Goal: Task Accomplishment & Management: Use online tool/utility

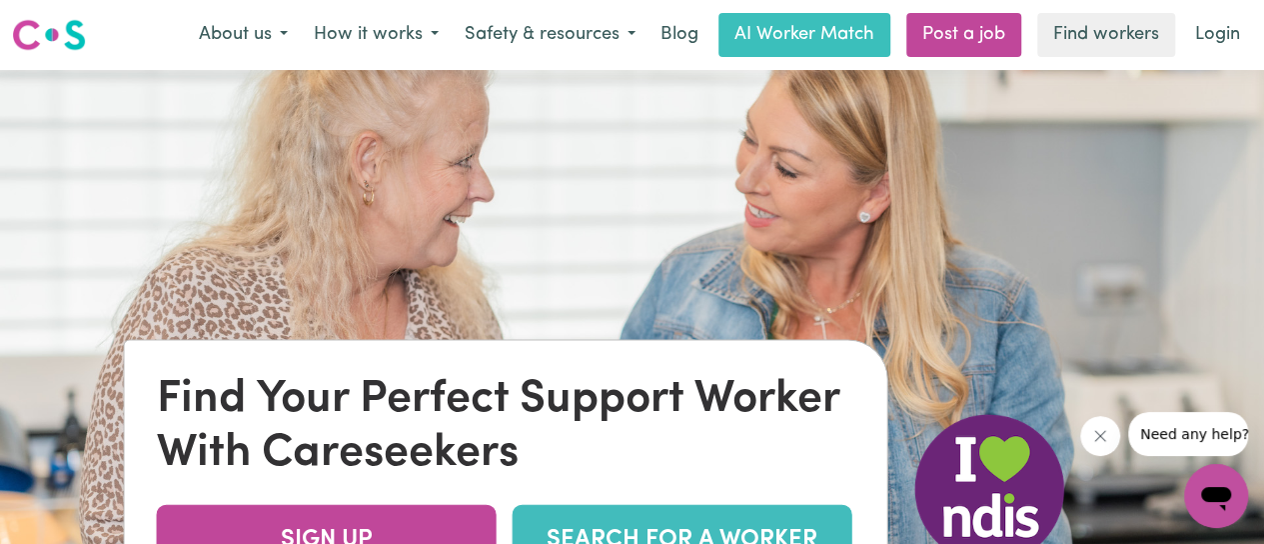
scroll to position [300, 0]
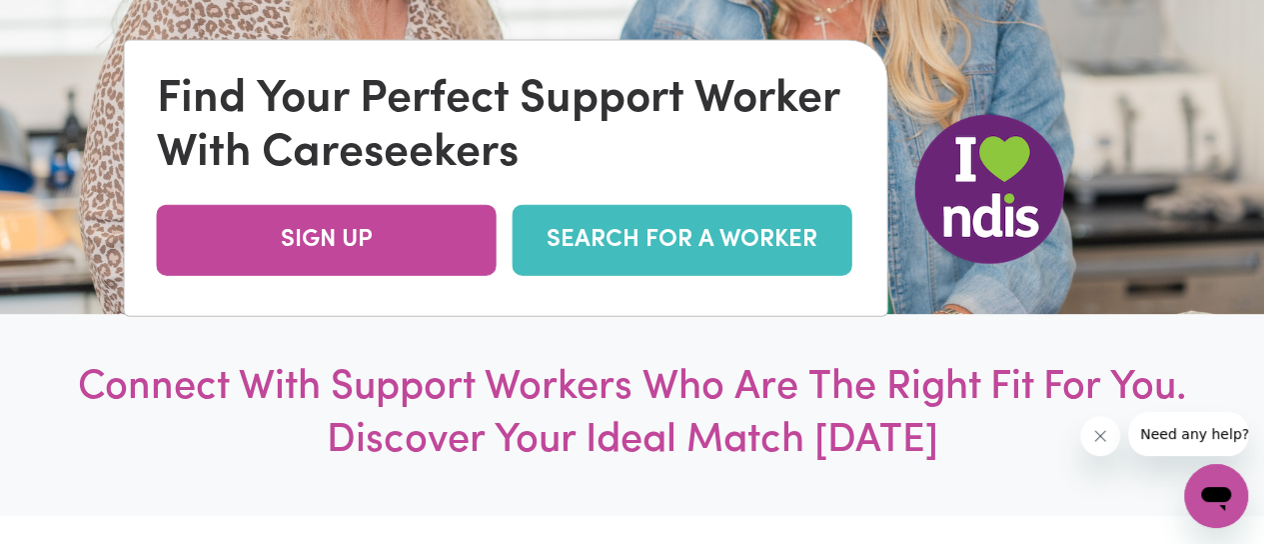
click at [590, 243] on link "SEARCH FOR A WORKER" at bounding box center [683, 240] width 340 height 71
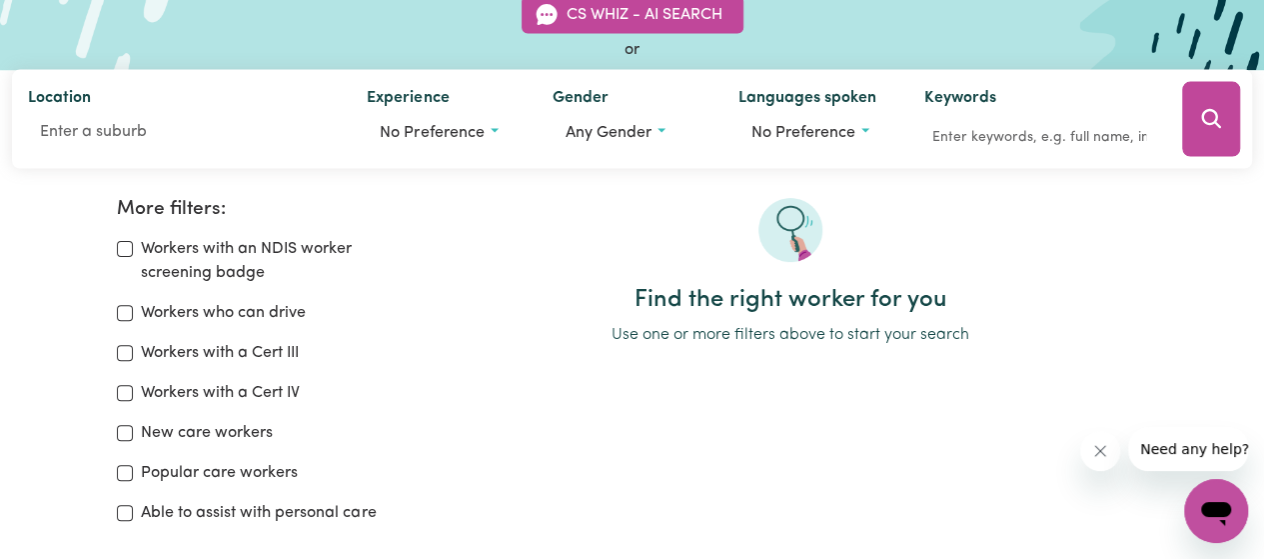
scroll to position [300, 0]
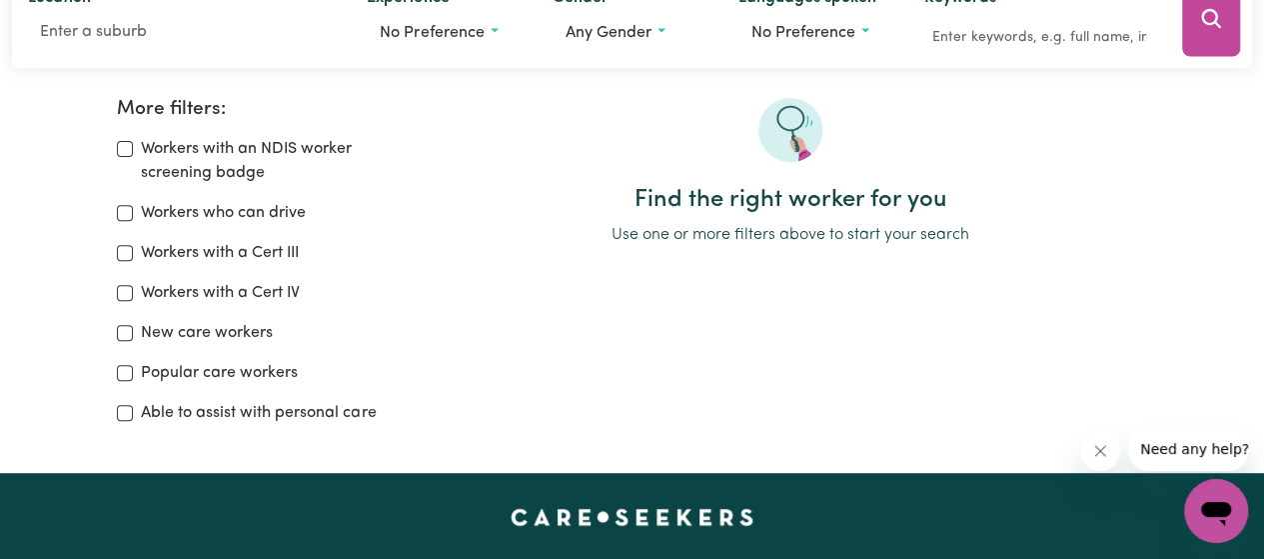
click at [344, 415] on label "Able to assist with personal care" at bounding box center [258, 413] width 235 height 24
click at [133, 415] on input "Able to assist with personal care" at bounding box center [125, 413] width 16 height 16
checkbox input "true"
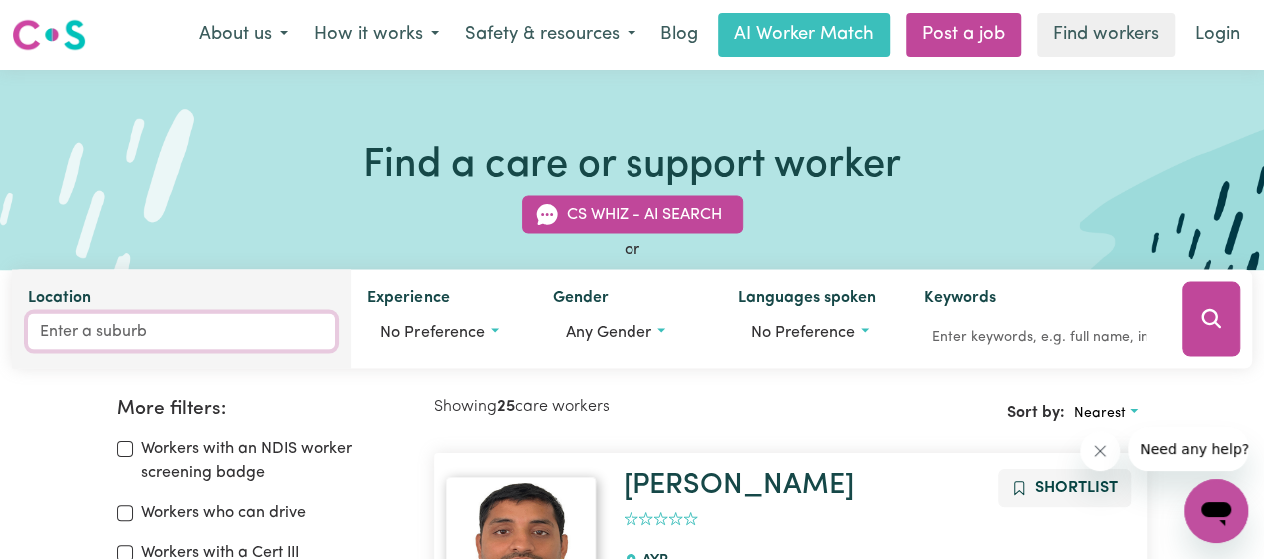
click at [150, 332] on input "Location" at bounding box center [181, 332] width 307 height 36
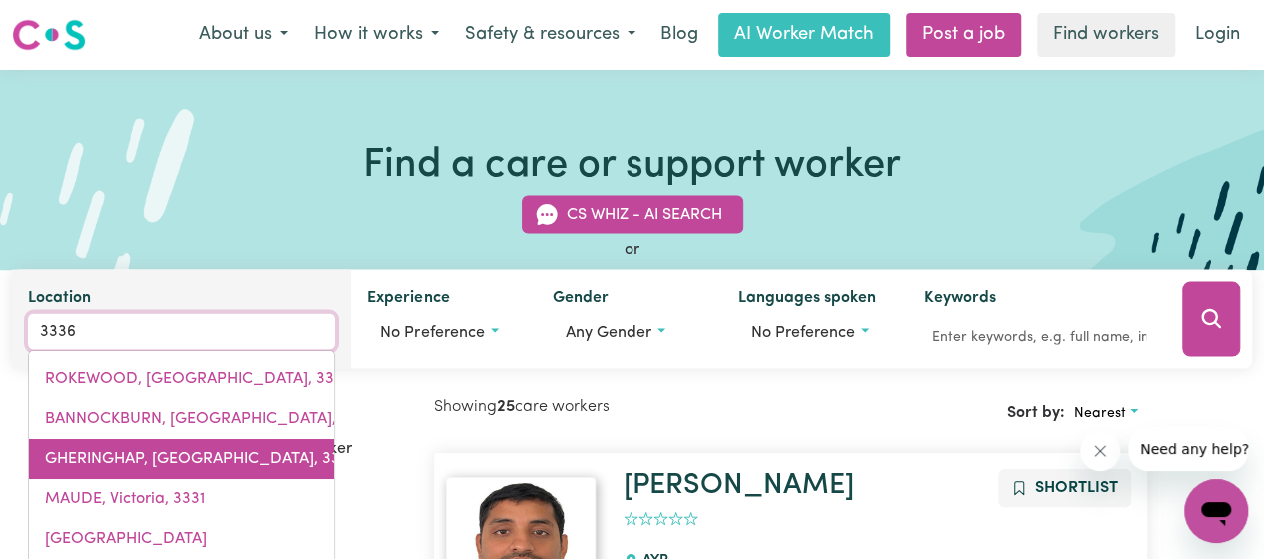
scroll to position [100, 0]
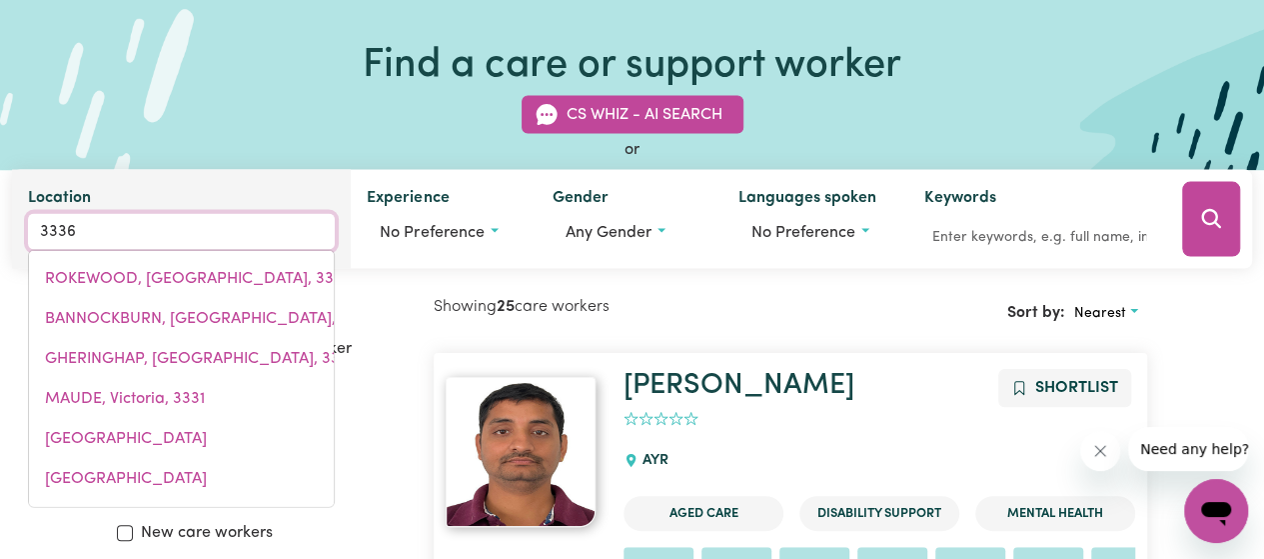
drag, startPoint x: 128, startPoint y: 233, endPoint x: 21, endPoint y: 224, distance: 107.3
click at [21, 224] on div "Location [STREET_ADDRESS][GEOGRAPHIC_DATA][STREET_ADDRESS]" at bounding box center [181, 219] width 339 height 99
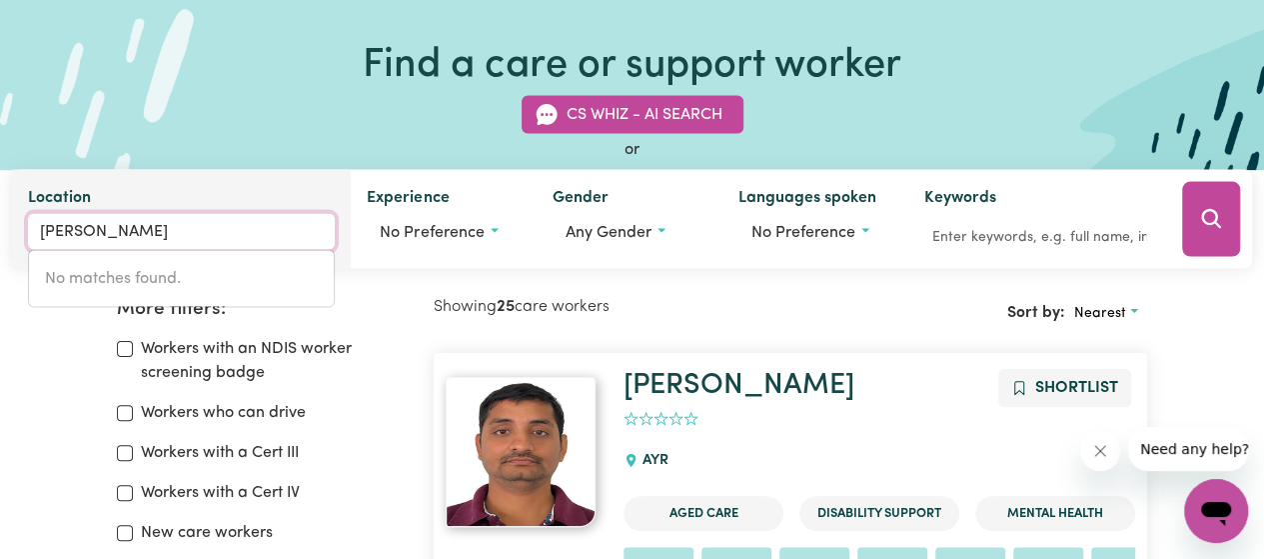
drag, startPoint x: 182, startPoint y: 241, endPoint x: 27, endPoint y: 223, distance: 155.9
click at [27, 223] on div "Location [PERSON_NAME] No matches found." at bounding box center [181, 219] width 339 height 99
type input "[PERSON_NAME]"
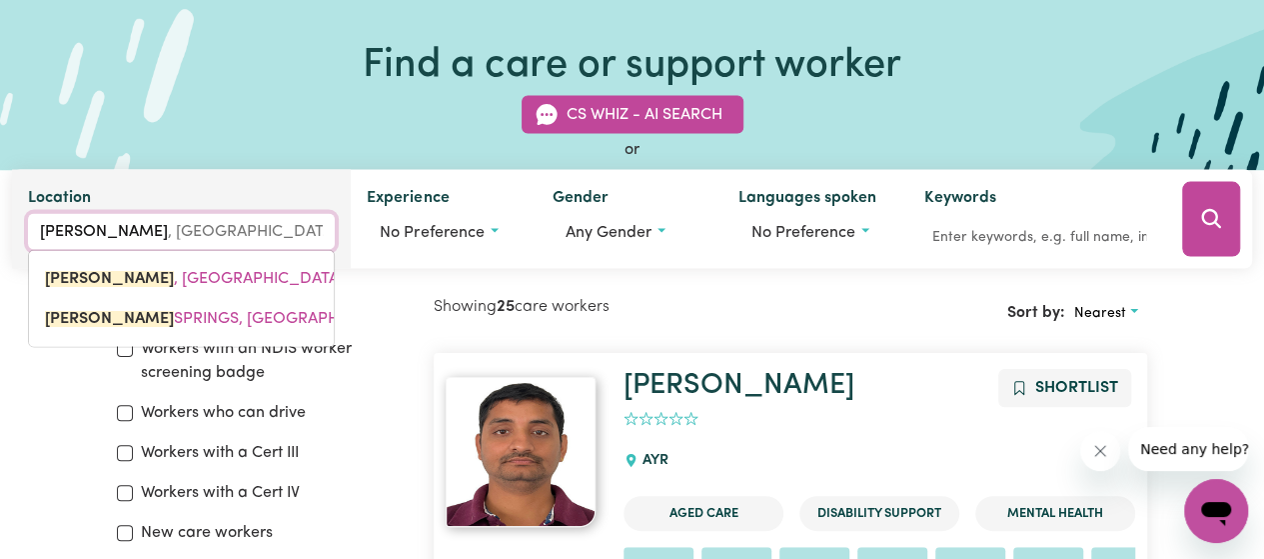
type input "[PERSON_NAME], [GEOGRAPHIC_DATA], 5291"
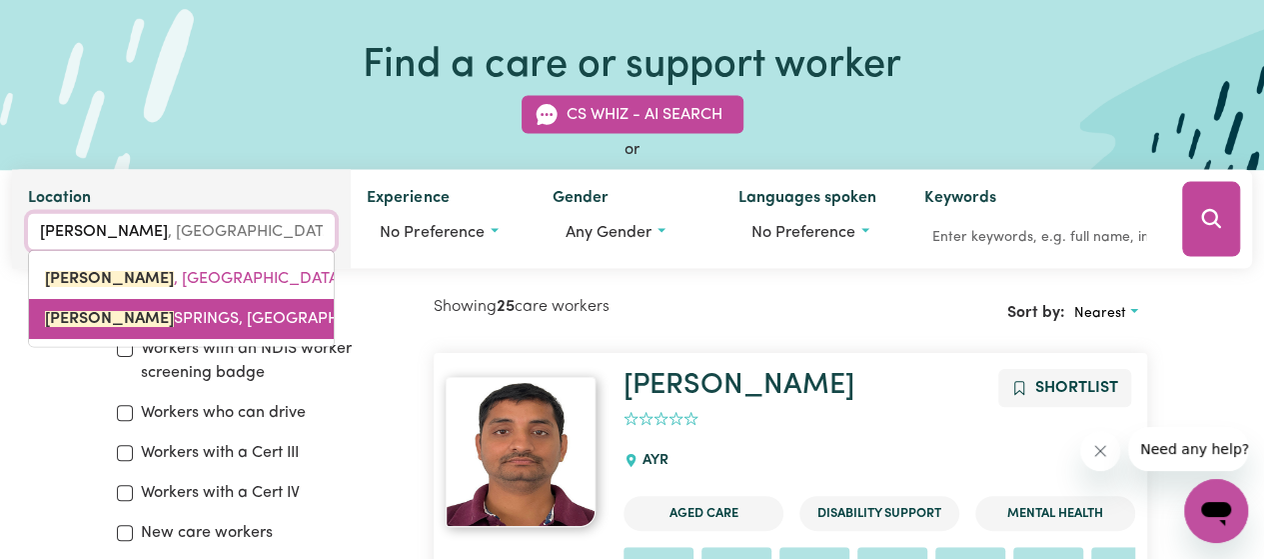
click at [181, 311] on span "[PERSON_NAME][GEOGRAPHIC_DATA]" at bounding box center [249, 319] width 408 height 16
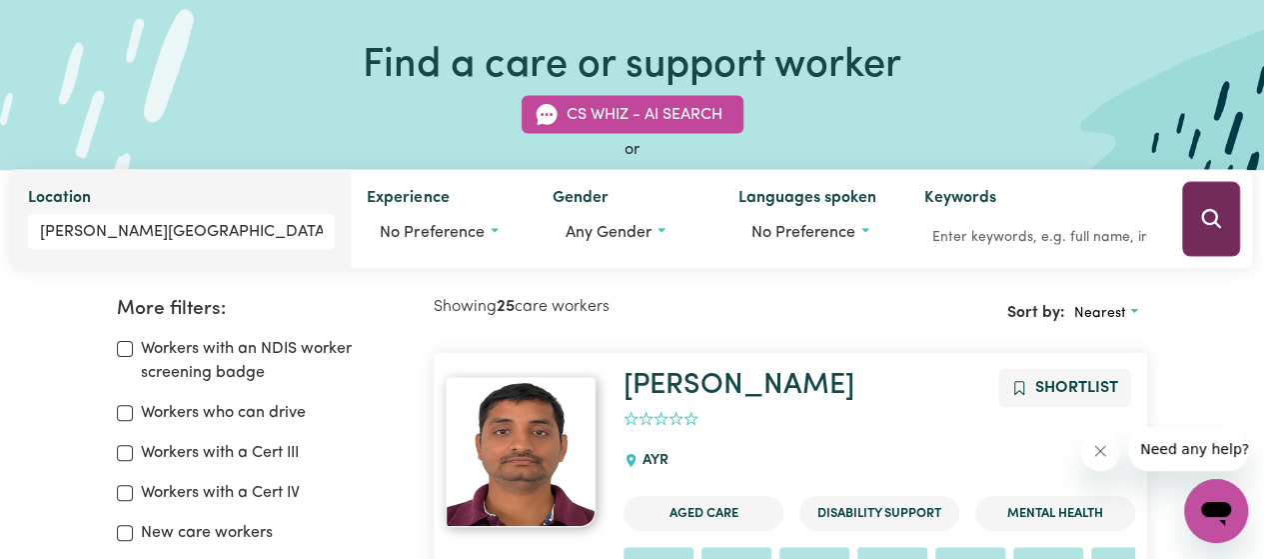
click at [1193, 235] on button "Search" at bounding box center [1211, 219] width 58 height 75
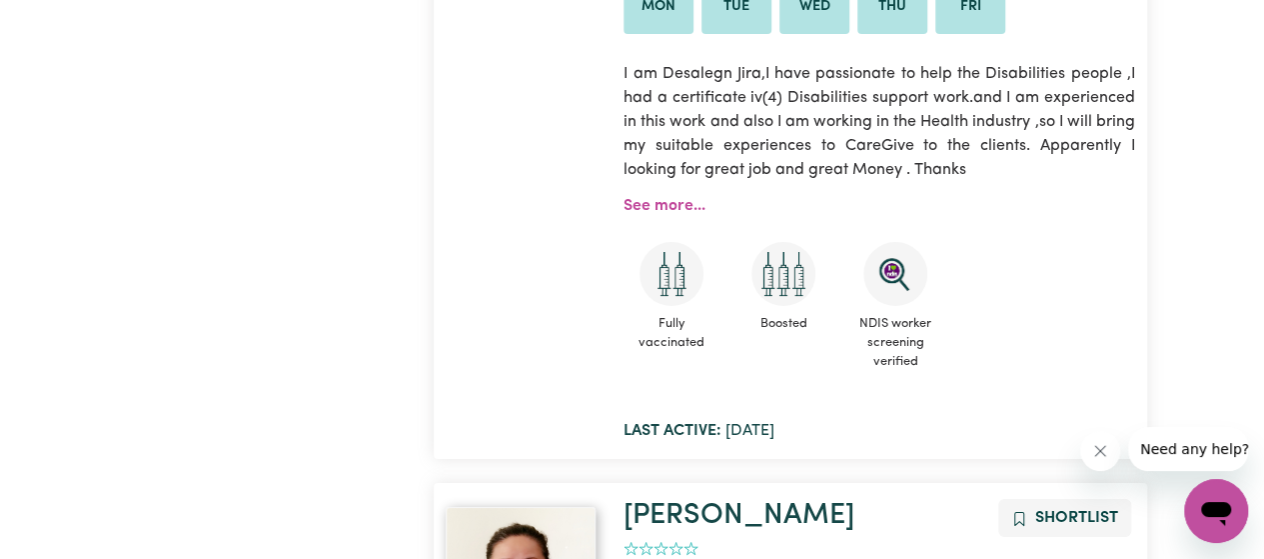
scroll to position [4031, 0]
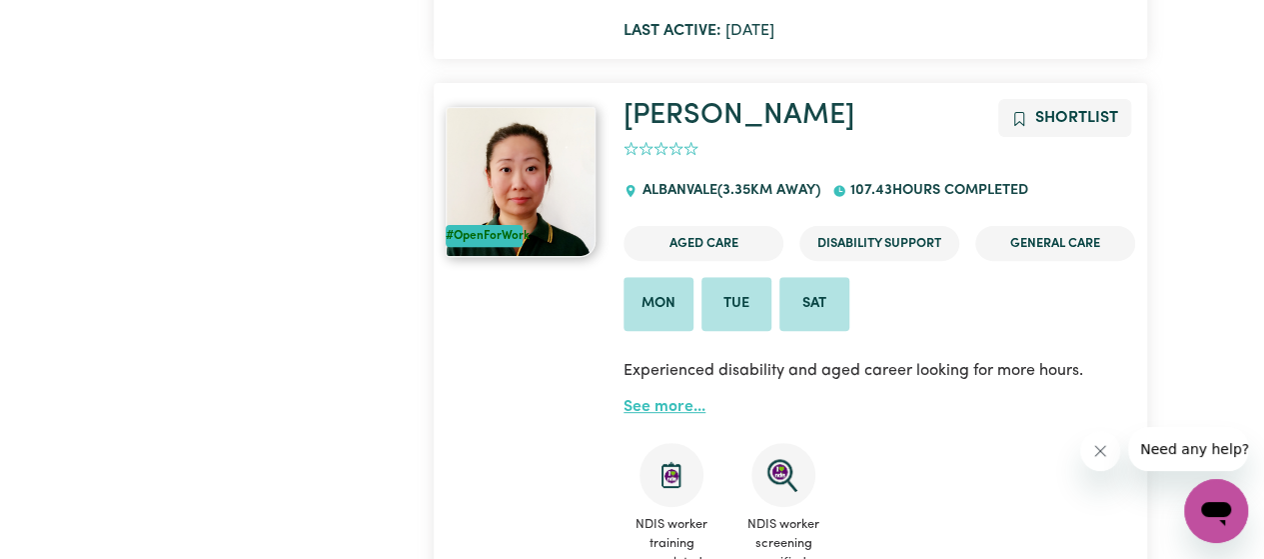
click at [673, 399] on link "See more..." at bounding box center [665, 407] width 82 height 16
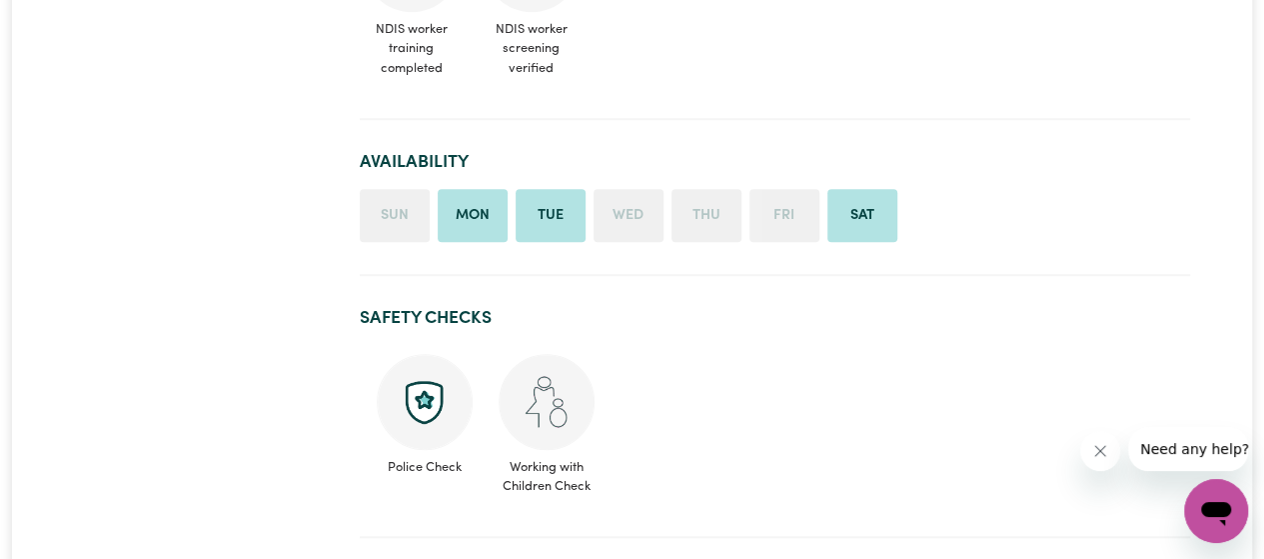
scroll to position [799, 0]
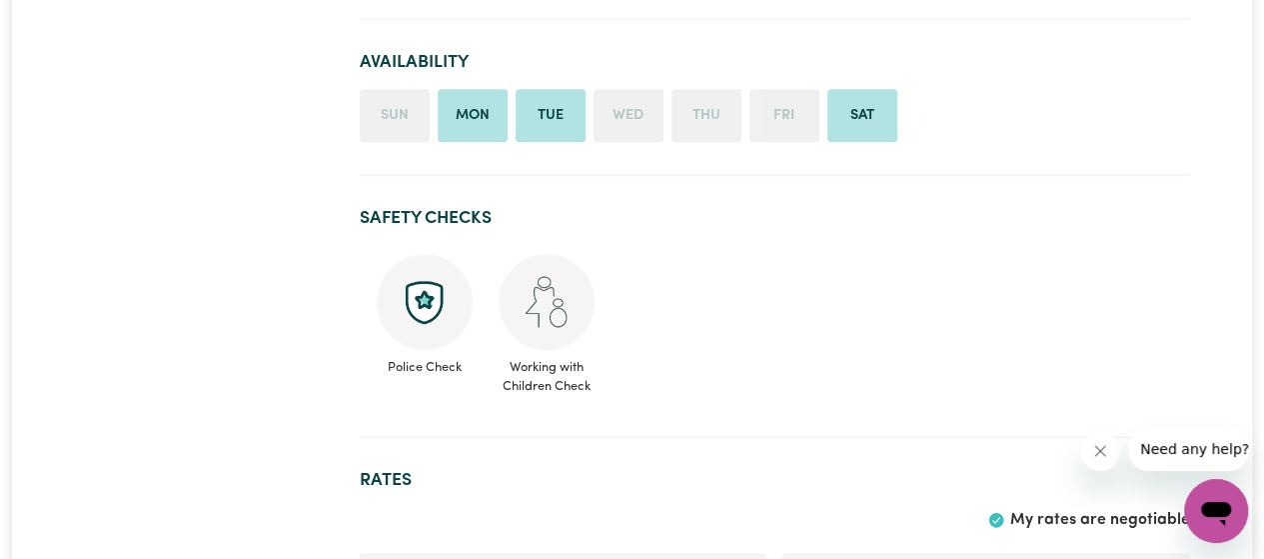
click at [869, 89] on li "Sat" at bounding box center [862, 116] width 70 height 54
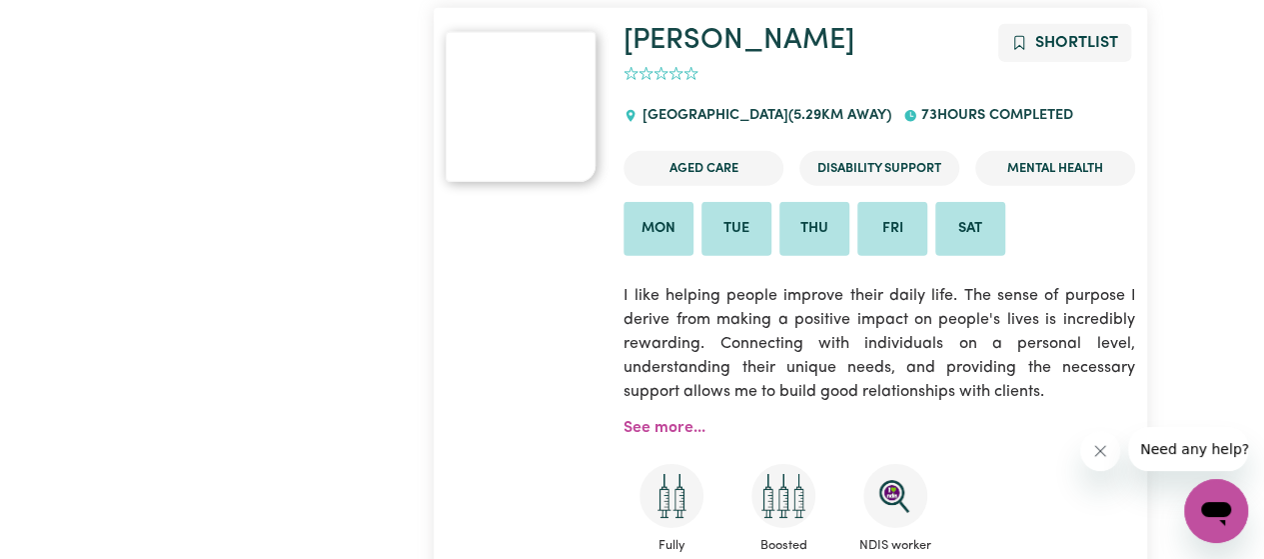
scroll to position [6629, 0]
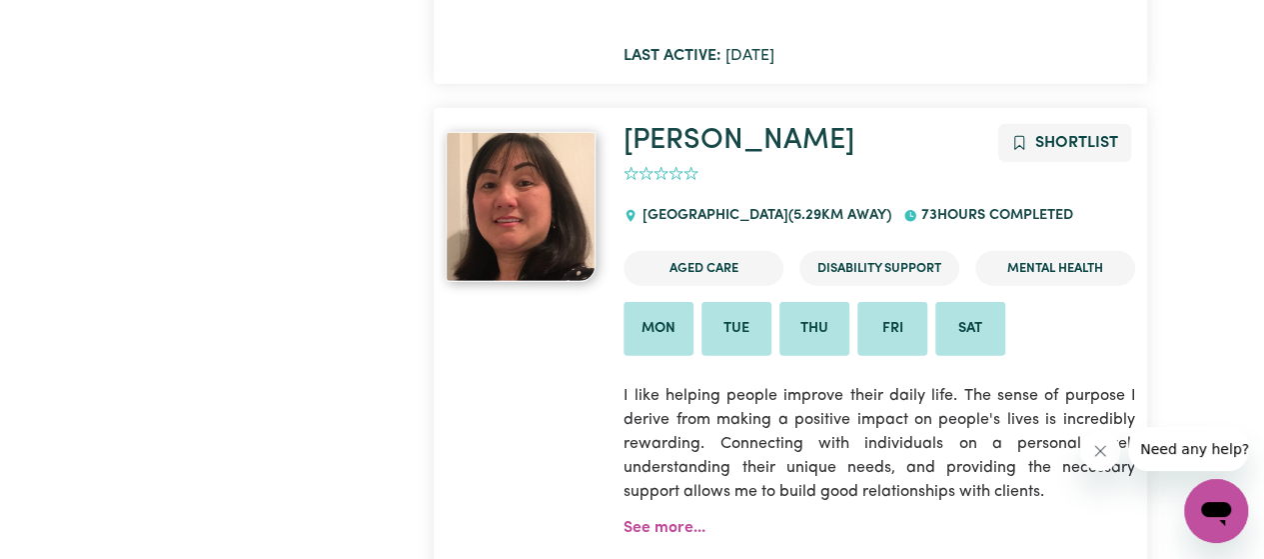
click at [537, 132] on img at bounding box center [521, 207] width 150 height 150
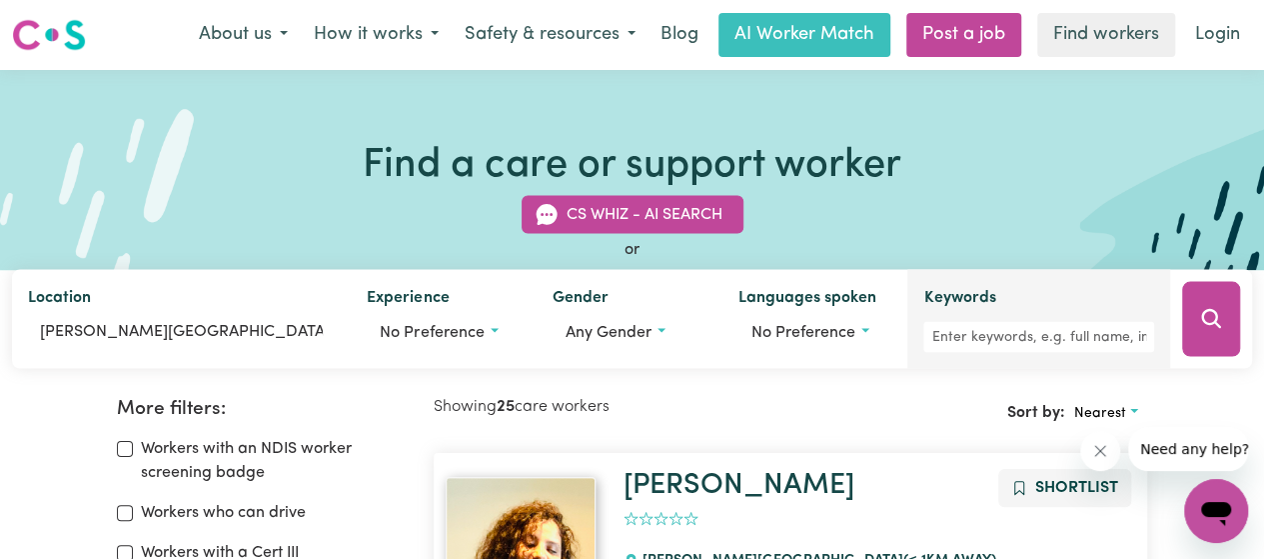
scroll to position [100, 0]
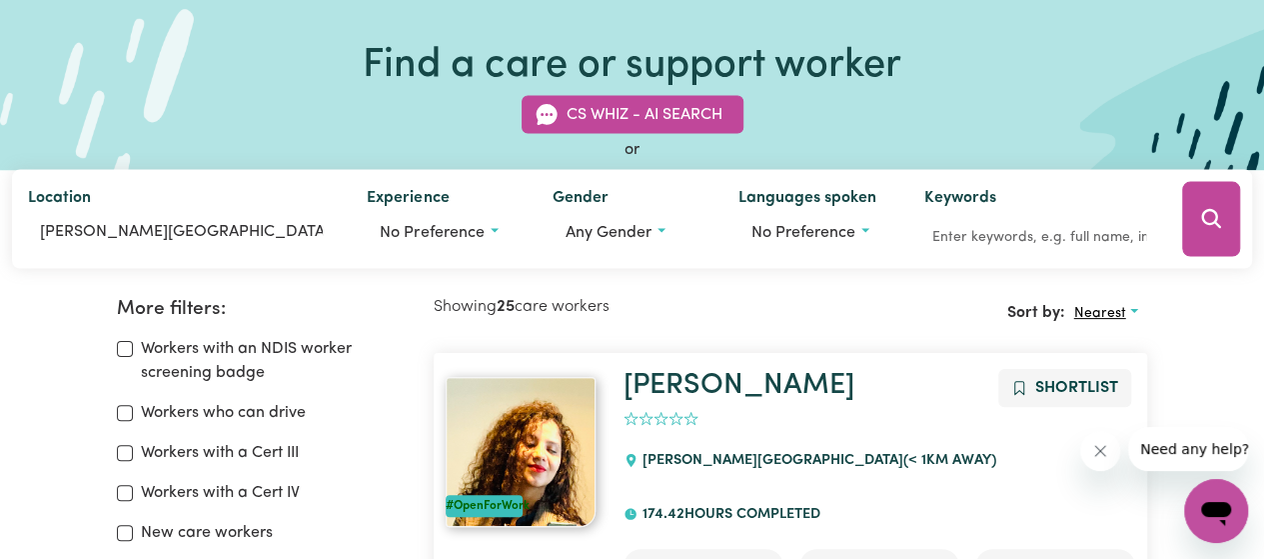
click at [1108, 306] on span "Nearest" at bounding box center [1099, 313] width 52 height 15
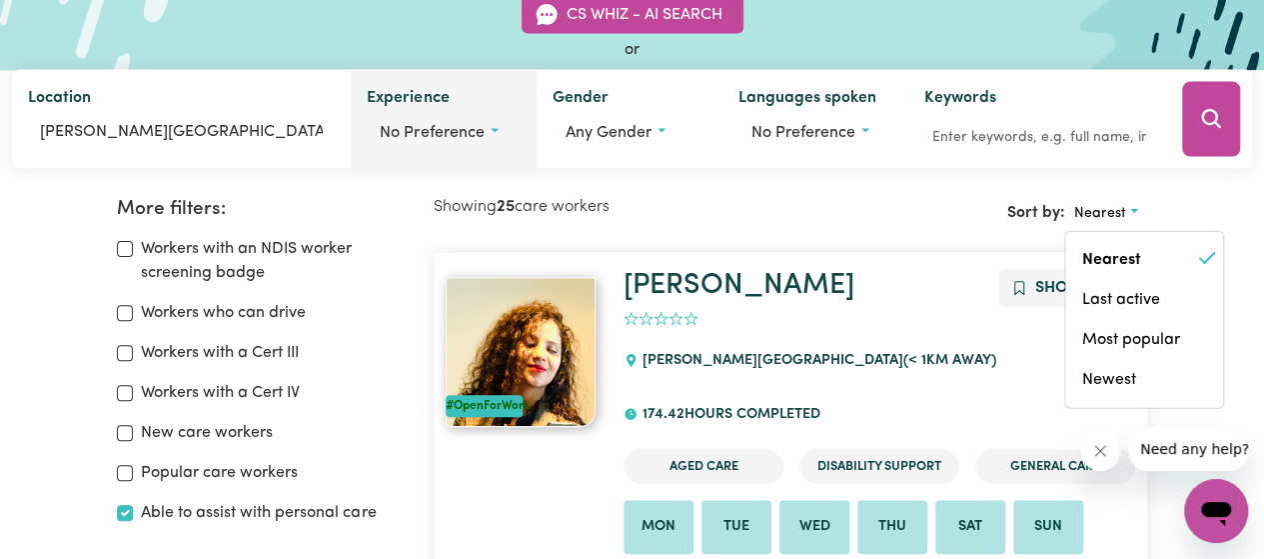
click at [475, 135] on span "No preference" at bounding box center [432, 133] width 104 height 16
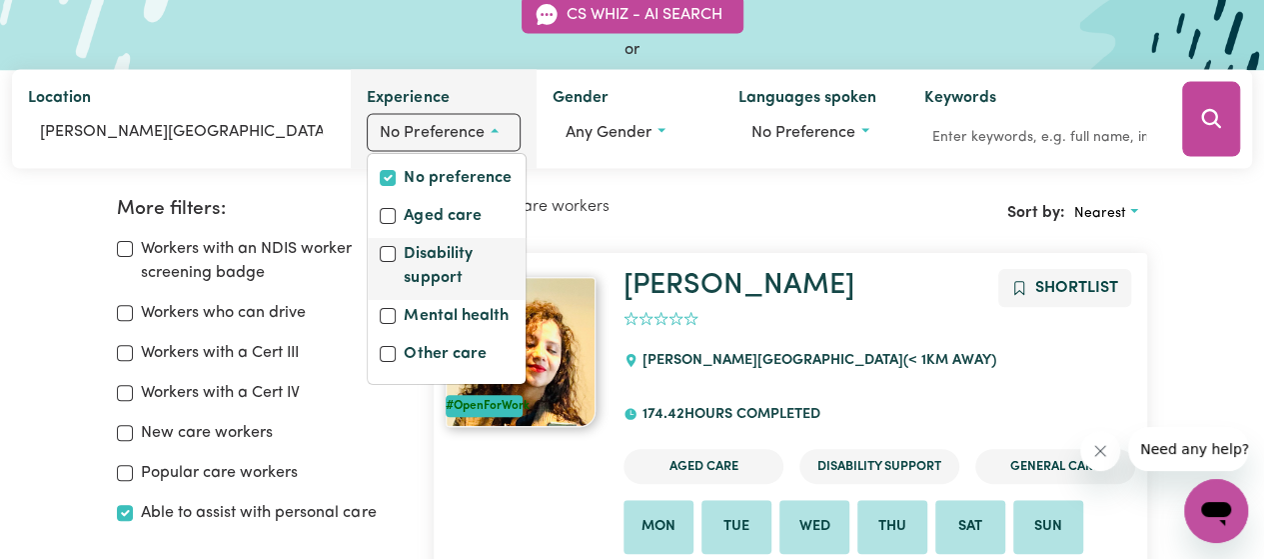
click at [453, 251] on label "Disability support" at bounding box center [459, 268] width 110 height 52
click at [396, 251] on input "Disability support" at bounding box center [388, 254] width 16 height 16
checkbox input "true"
checkbox input "false"
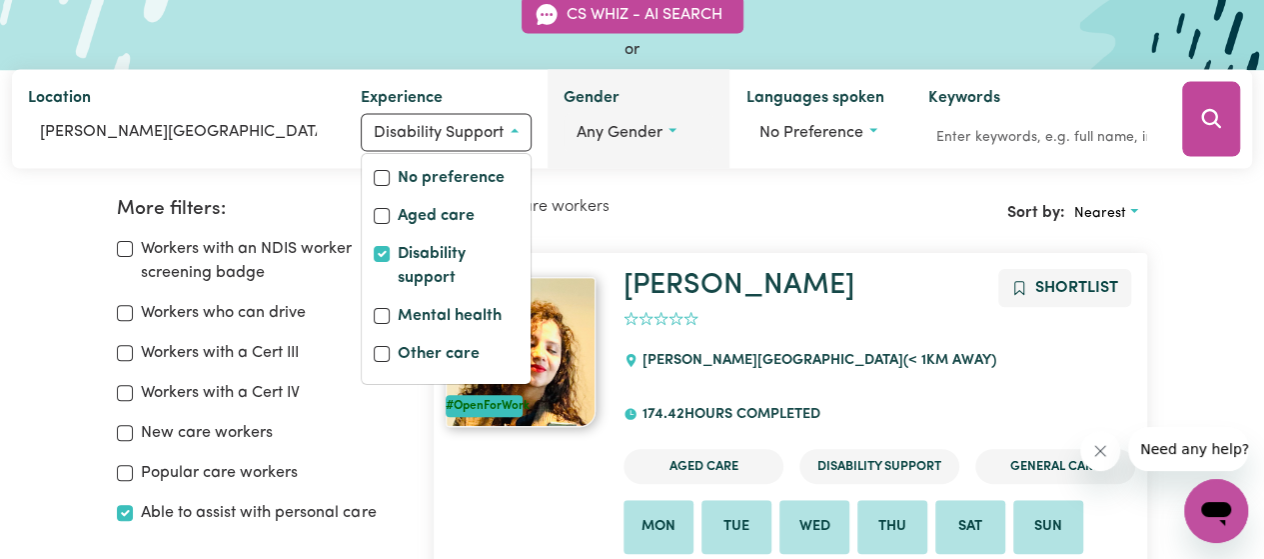
click at [627, 119] on button "Any gender" at bounding box center [639, 133] width 151 height 38
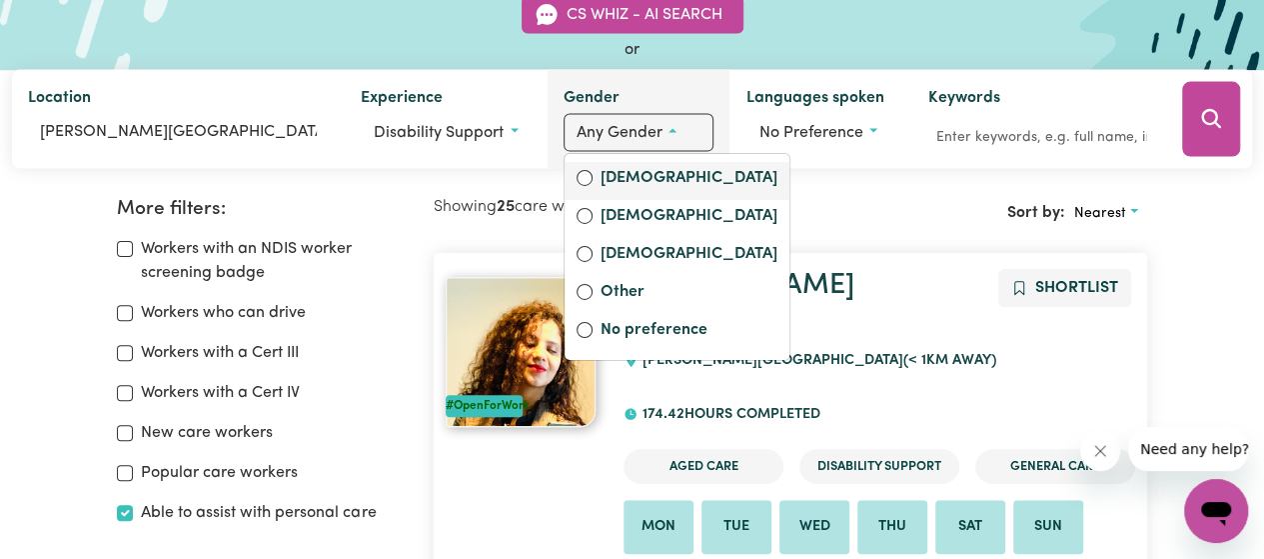
click at [624, 179] on label "[DEMOGRAPHIC_DATA]" at bounding box center [689, 180] width 177 height 28
click at [593, 179] on input "[DEMOGRAPHIC_DATA]" at bounding box center [585, 178] width 16 height 16
radio input "true"
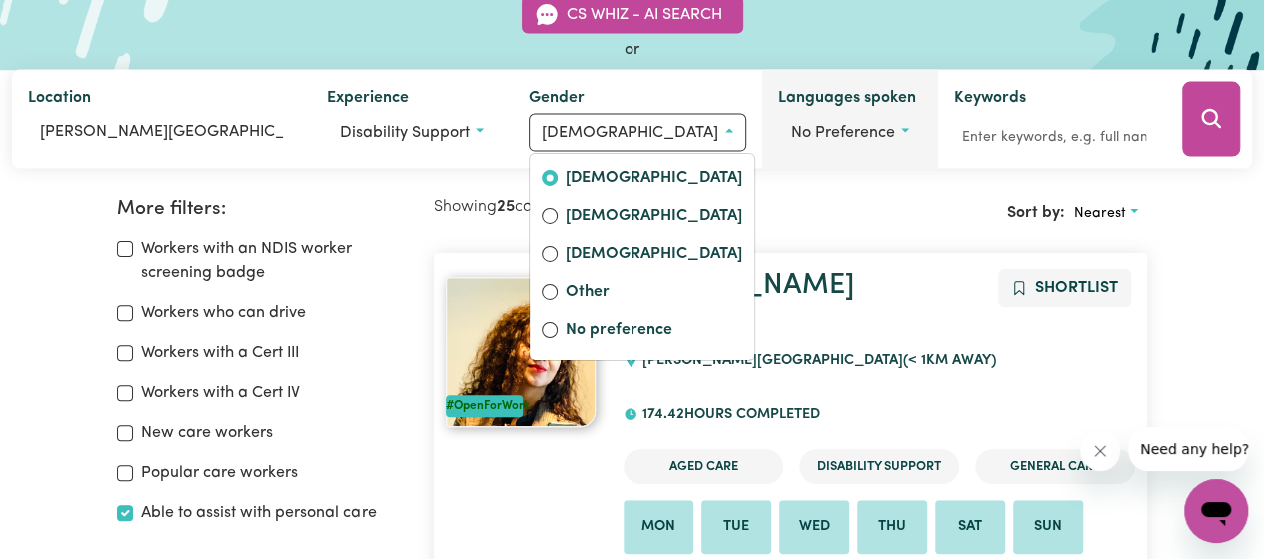
click at [843, 135] on span "No preference" at bounding box center [843, 133] width 104 height 16
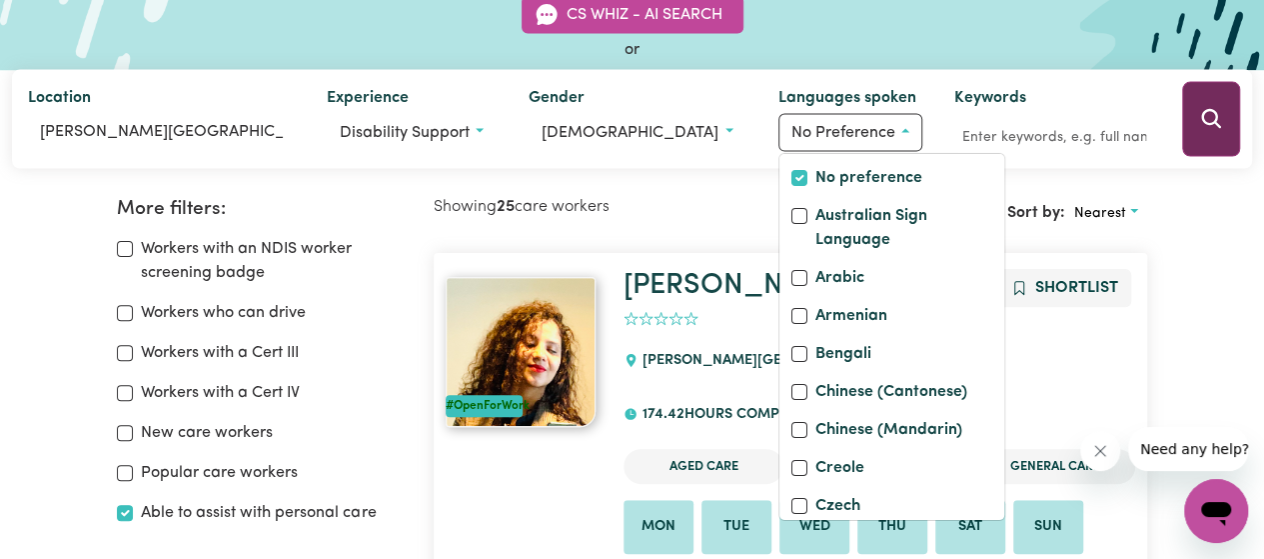
click at [1233, 122] on button "Search" at bounding box center [1211, 119] width 58 height 75
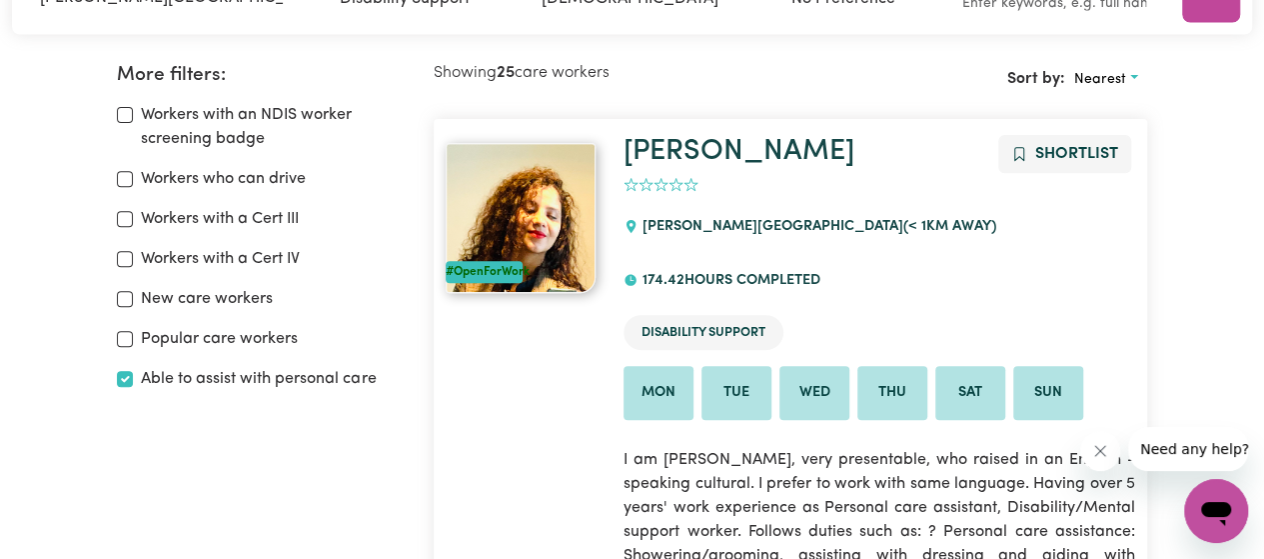
scroll to position [634, 0]
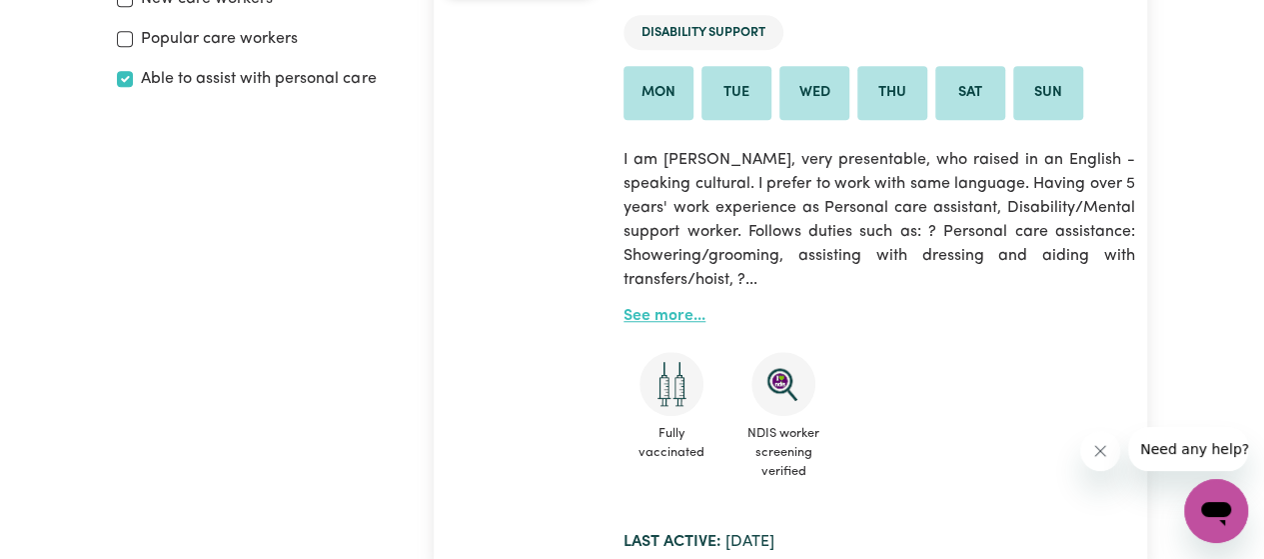
click at [664, 308] on link "See more..." at bounding box center [665, 316] width 82 height 16
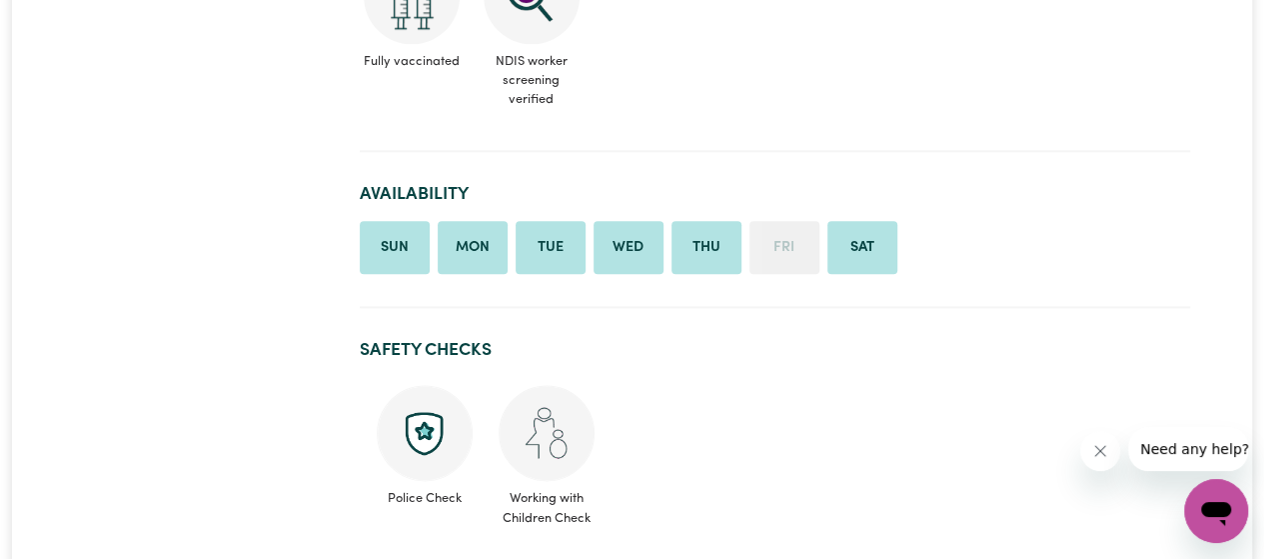
scroll to position [1499, 0]
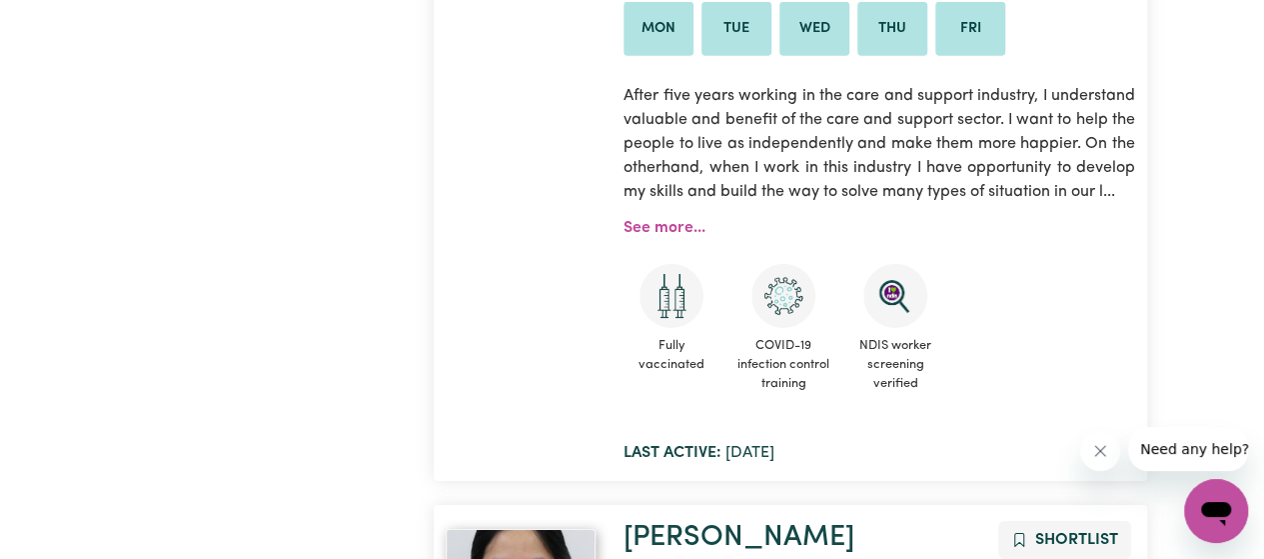
scroll to position [7129, 0]
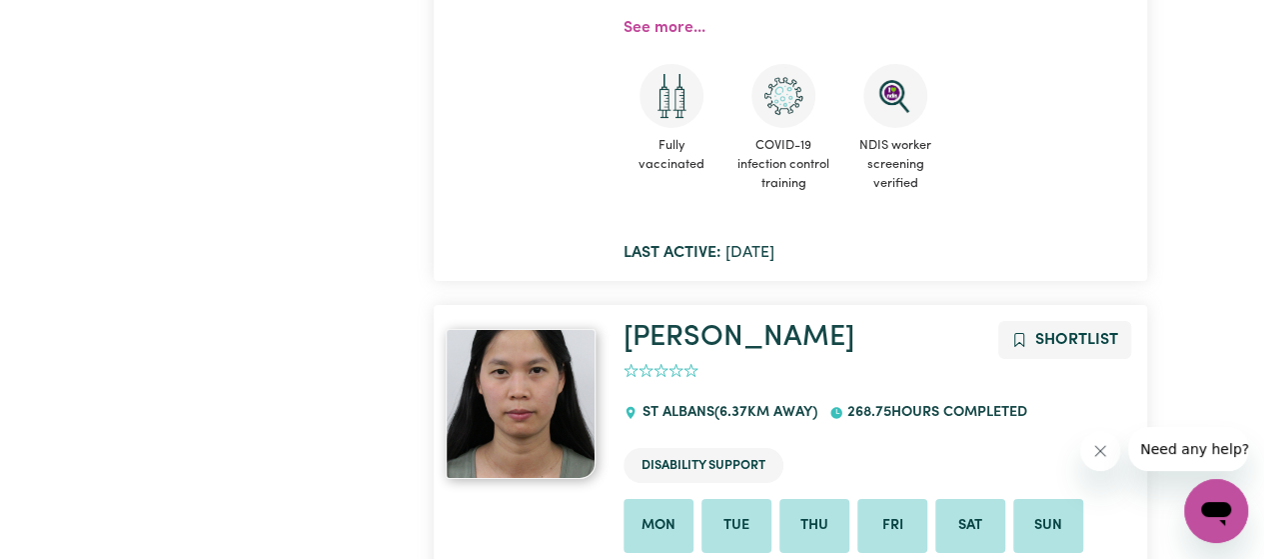
click at [540, 329] on img at bounding box center [521, 404] width 150 height 150
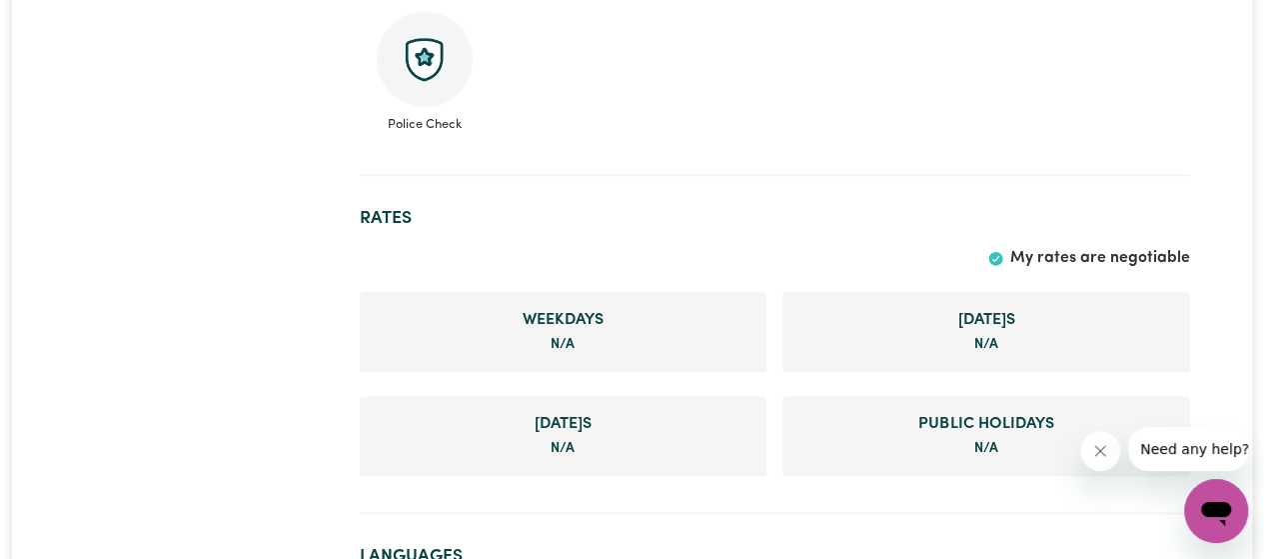
scroll to position [600, 0]
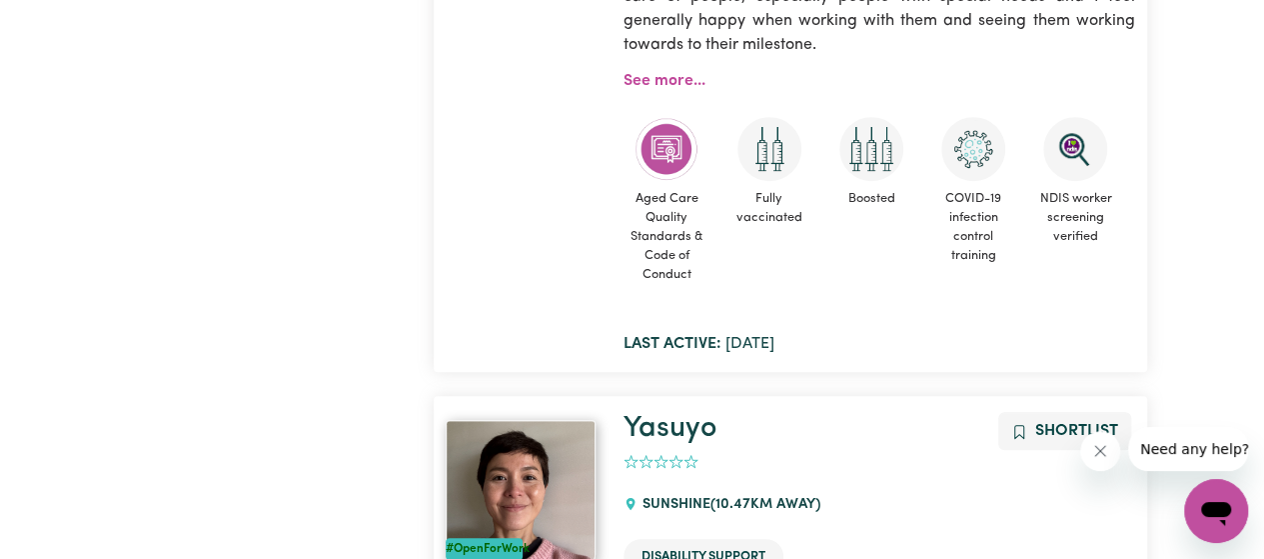
scroll to position [15723, 0]
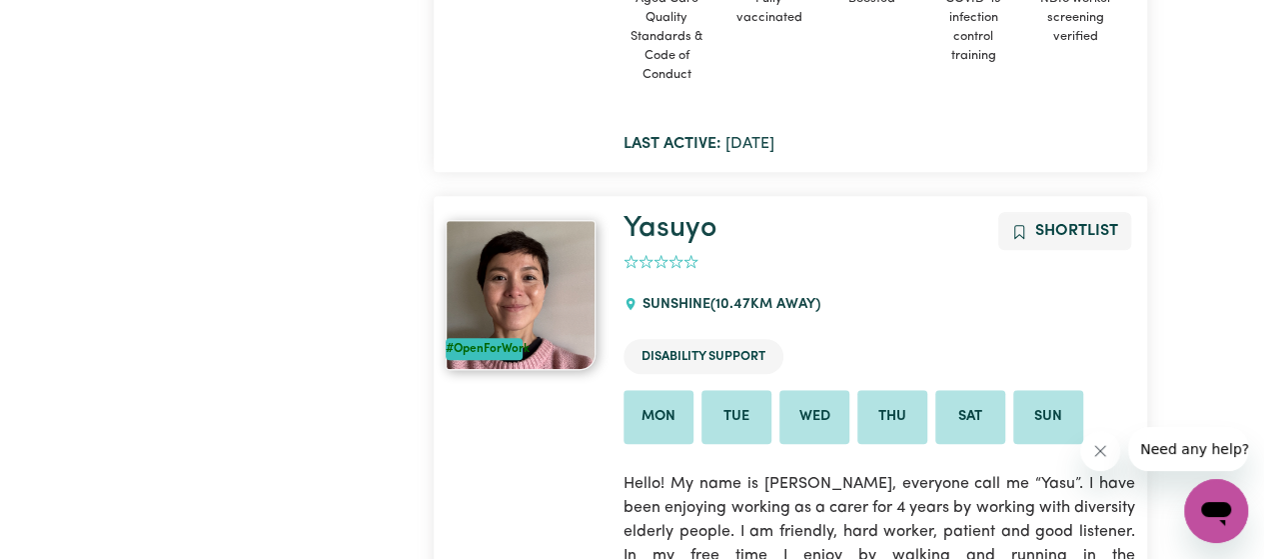
click at [529, 222] on img at bounding box center [521, 295] width 150 height 150
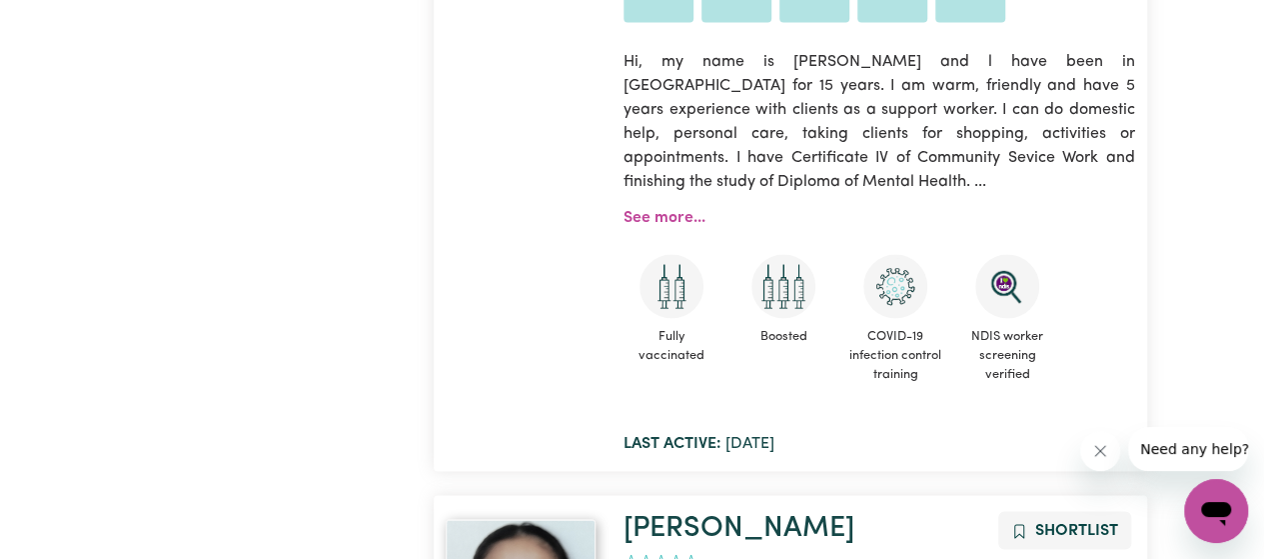
scroll to position [17322, 0]
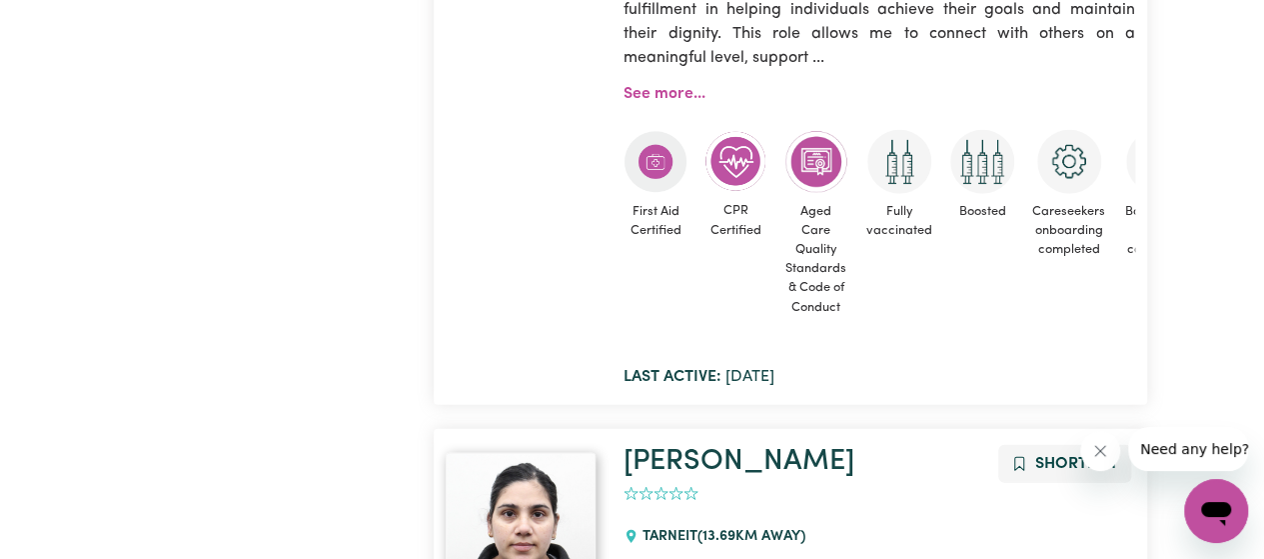
scroll to position [0, 0]
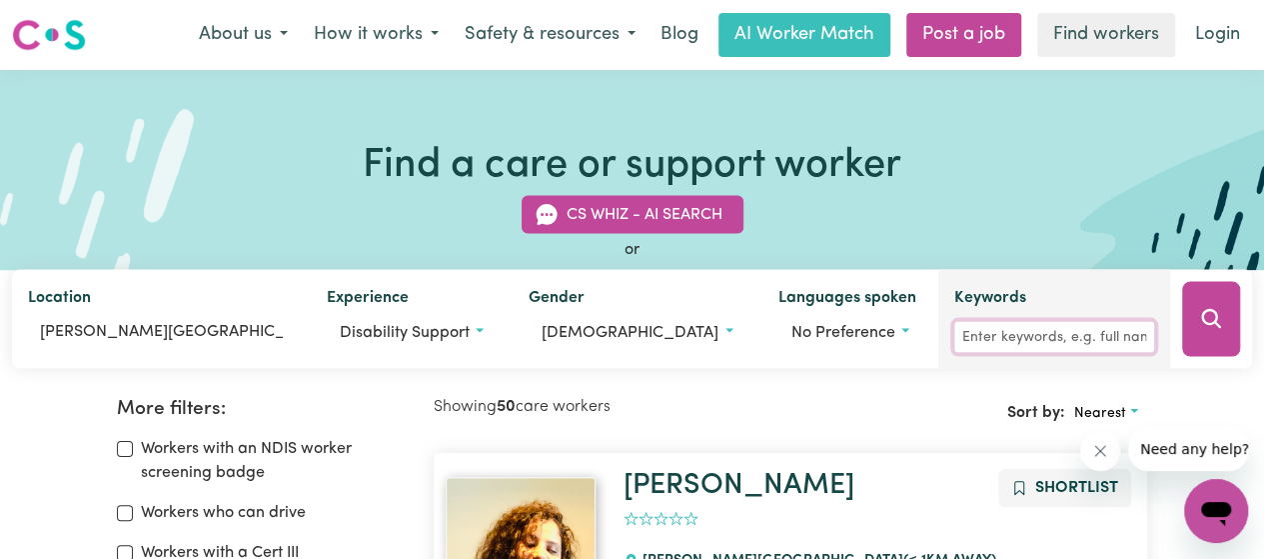
click at [989, 339] on input "Keywords" at bounding box center [1054, 337] width 200 height 31
type input "[PERSON_NAME]"
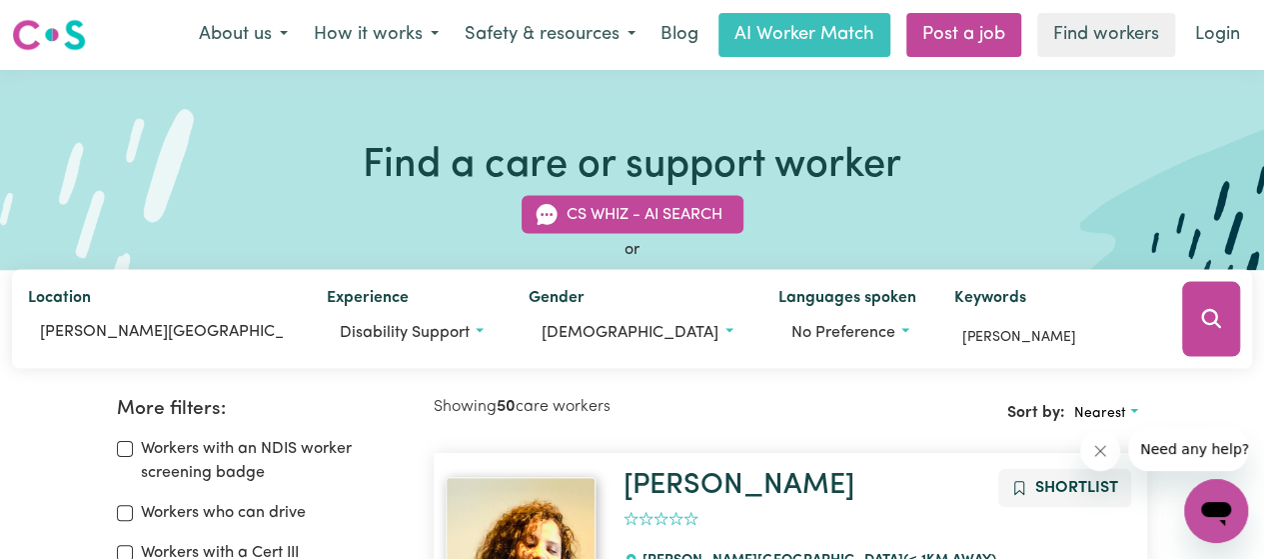
click at [1207, 317] on icon "Search" at bounding box center [1211, 319] width 24 height 24
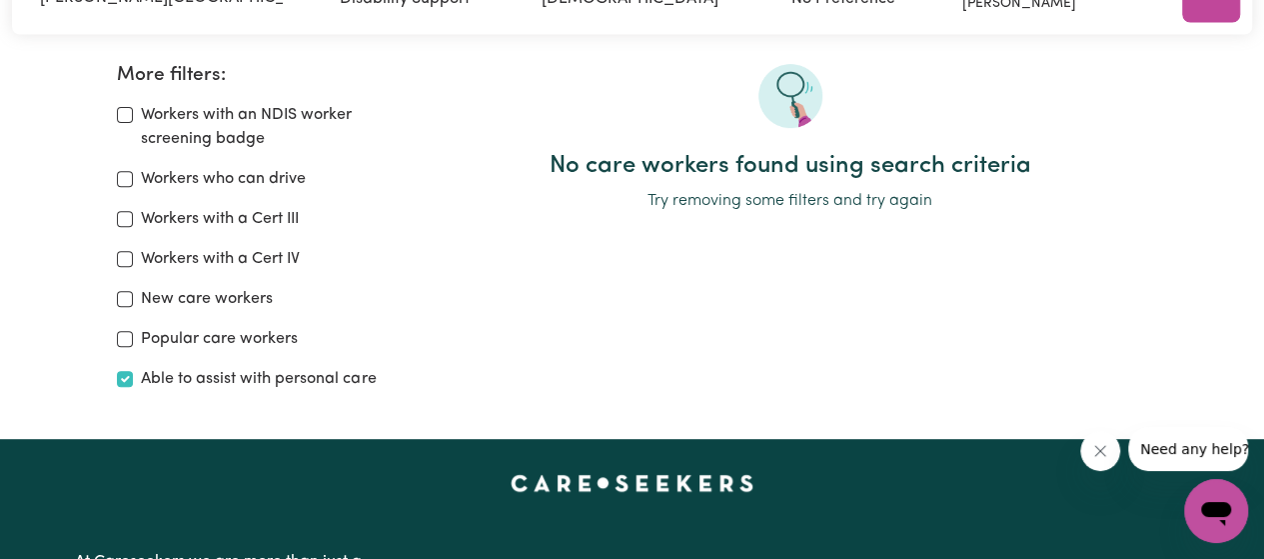
scroll to position [134, 0]
